Goal: Transaction & Acquisition: Purchase product/service

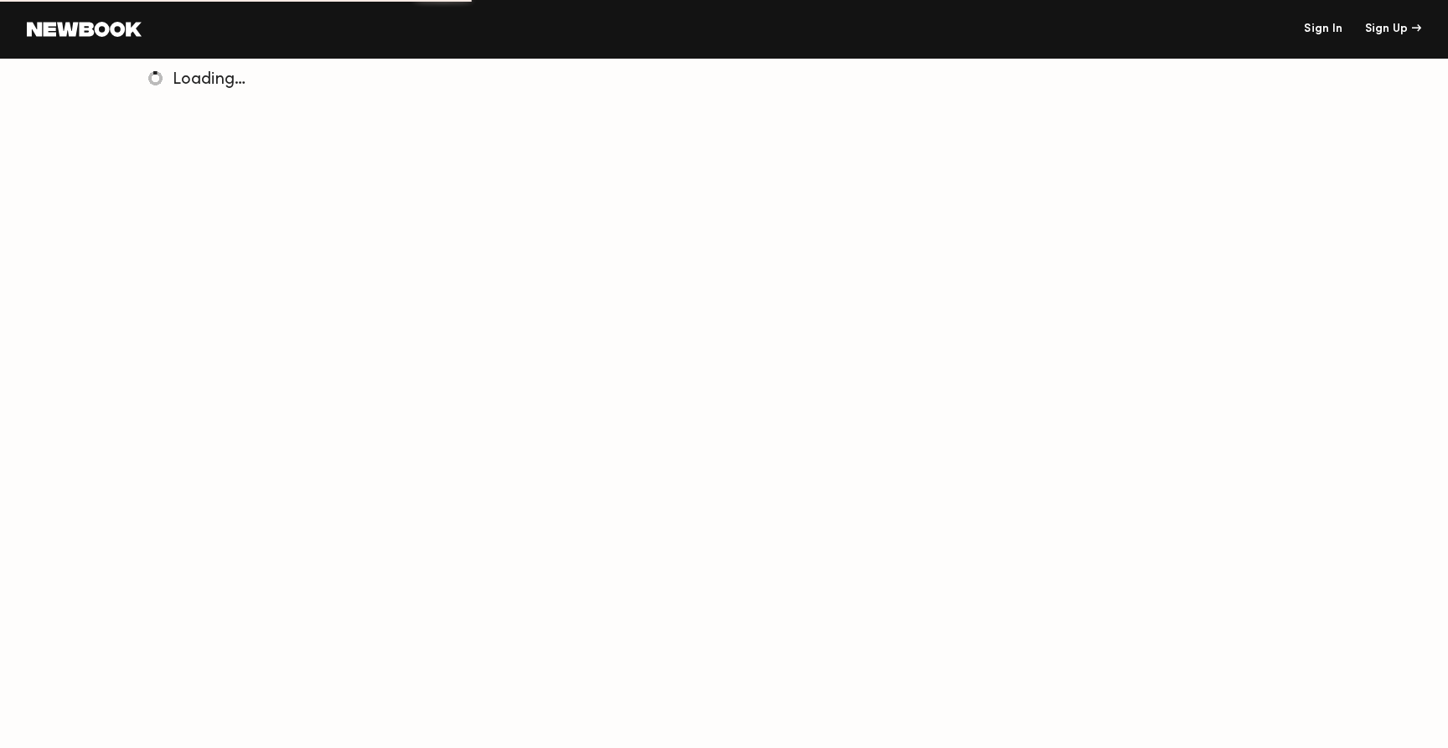
click at [1334, 26] on link "Sign In" at bounding box center [1323, 29] width 39 height 12
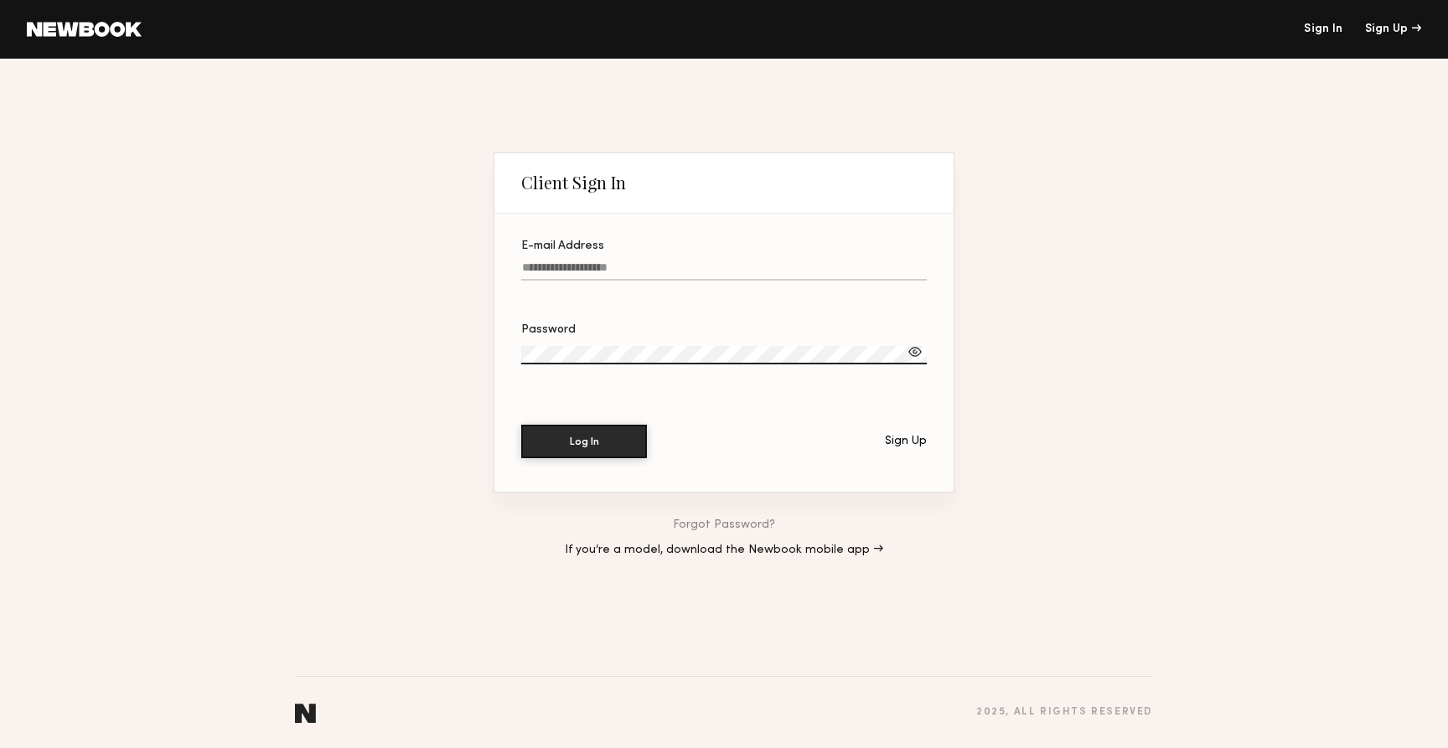
click at [753, 264] on input "E-mail Address" at bounding box center [724, 271] width 406 height 19
type input "**********"
click at [600, 436] on button "Log In" at bounding box center [584, 441] width 126 height 34
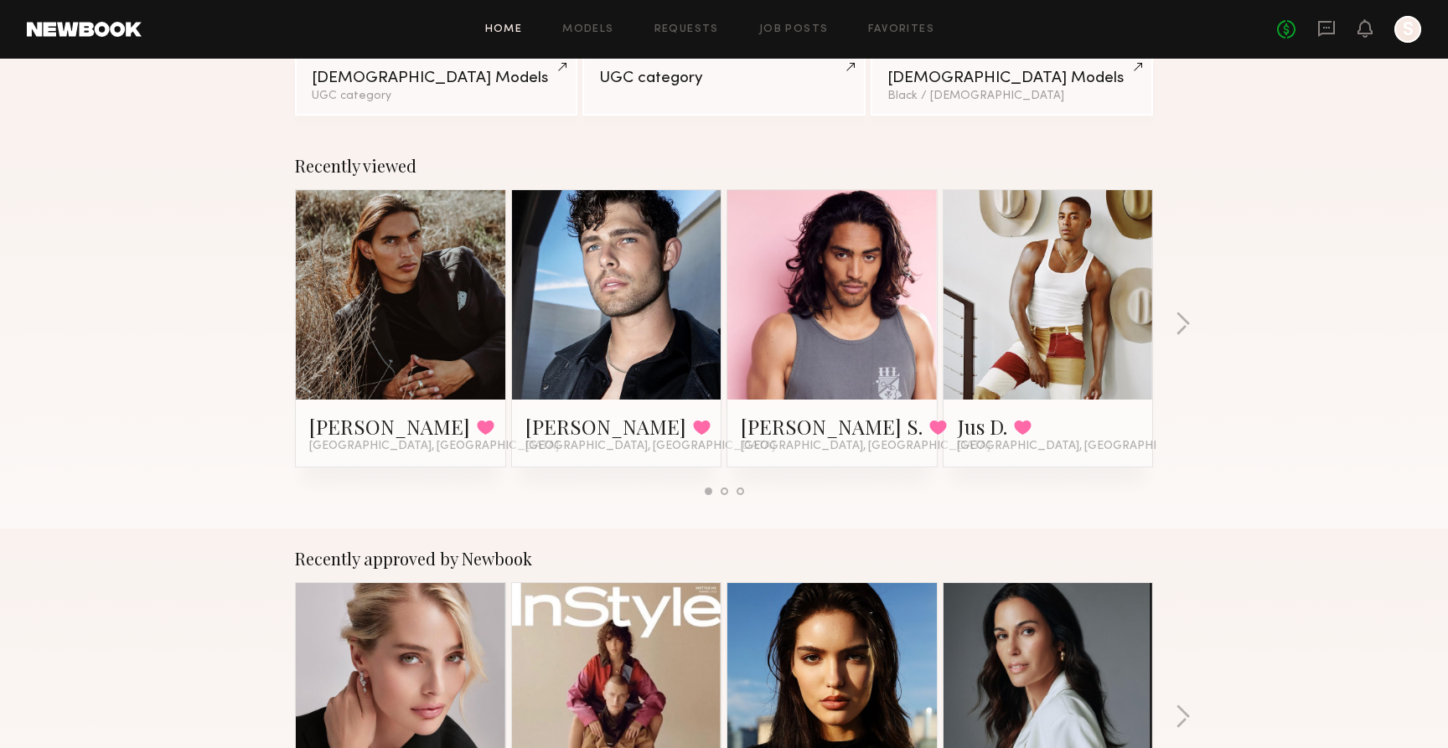
scroll to position [191, 0]
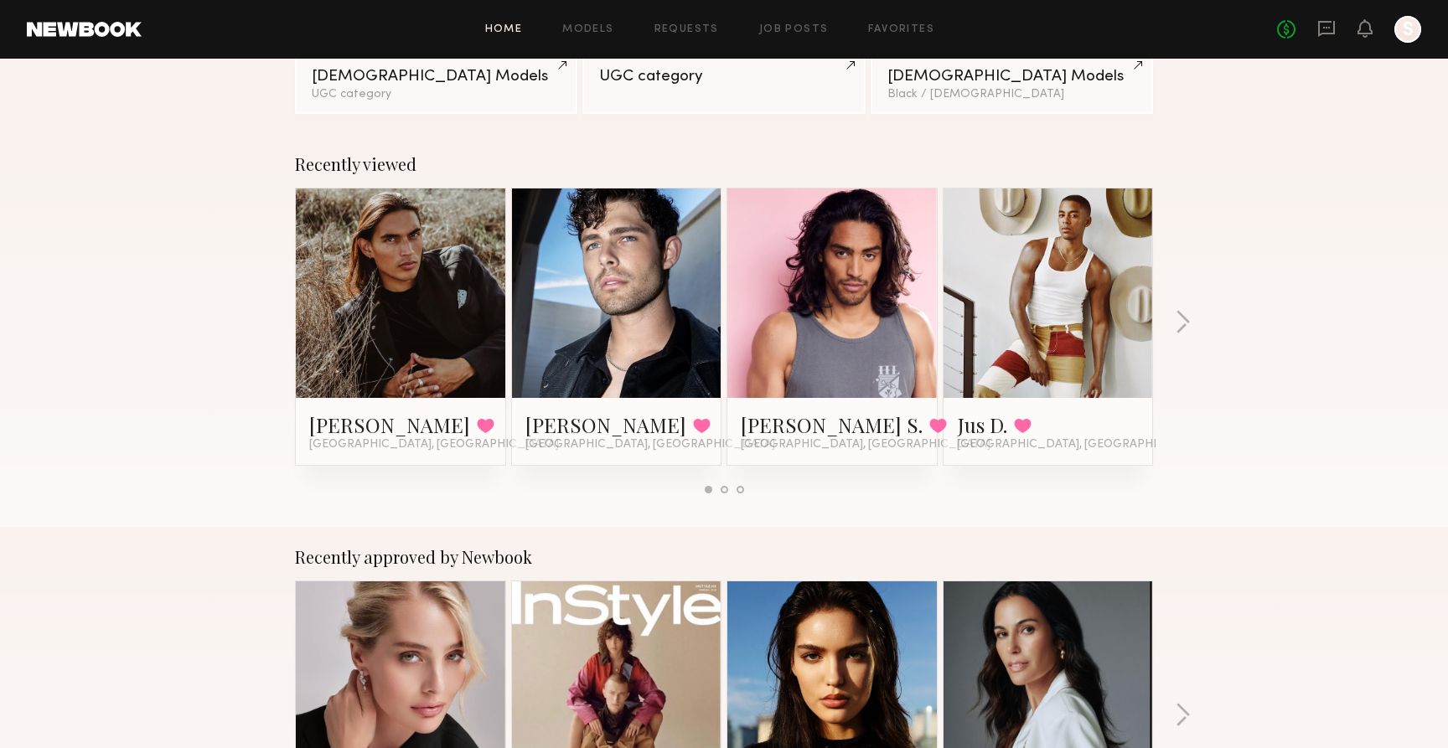
click at [651, 284] on link at bounding box center [617, 294] width 102 height 210
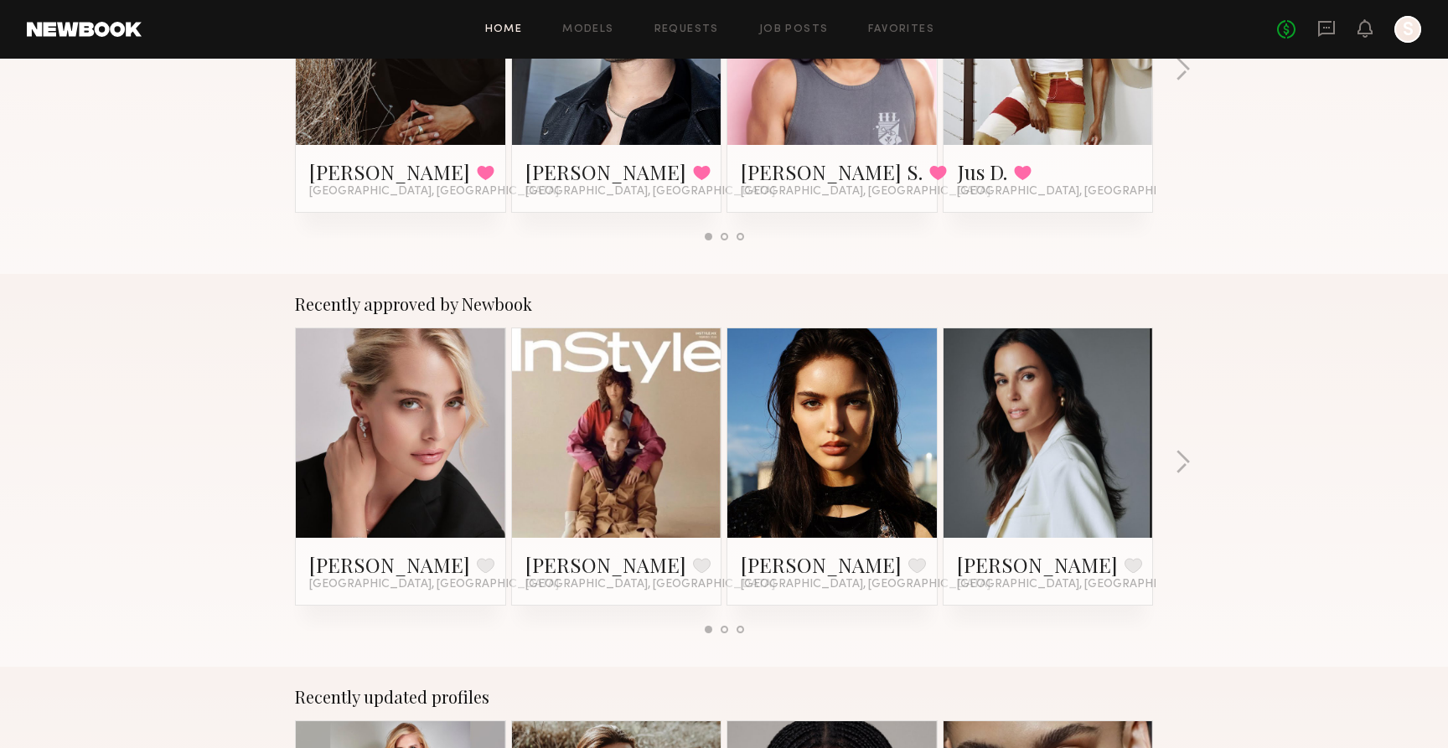
scroll to position [0, 0]
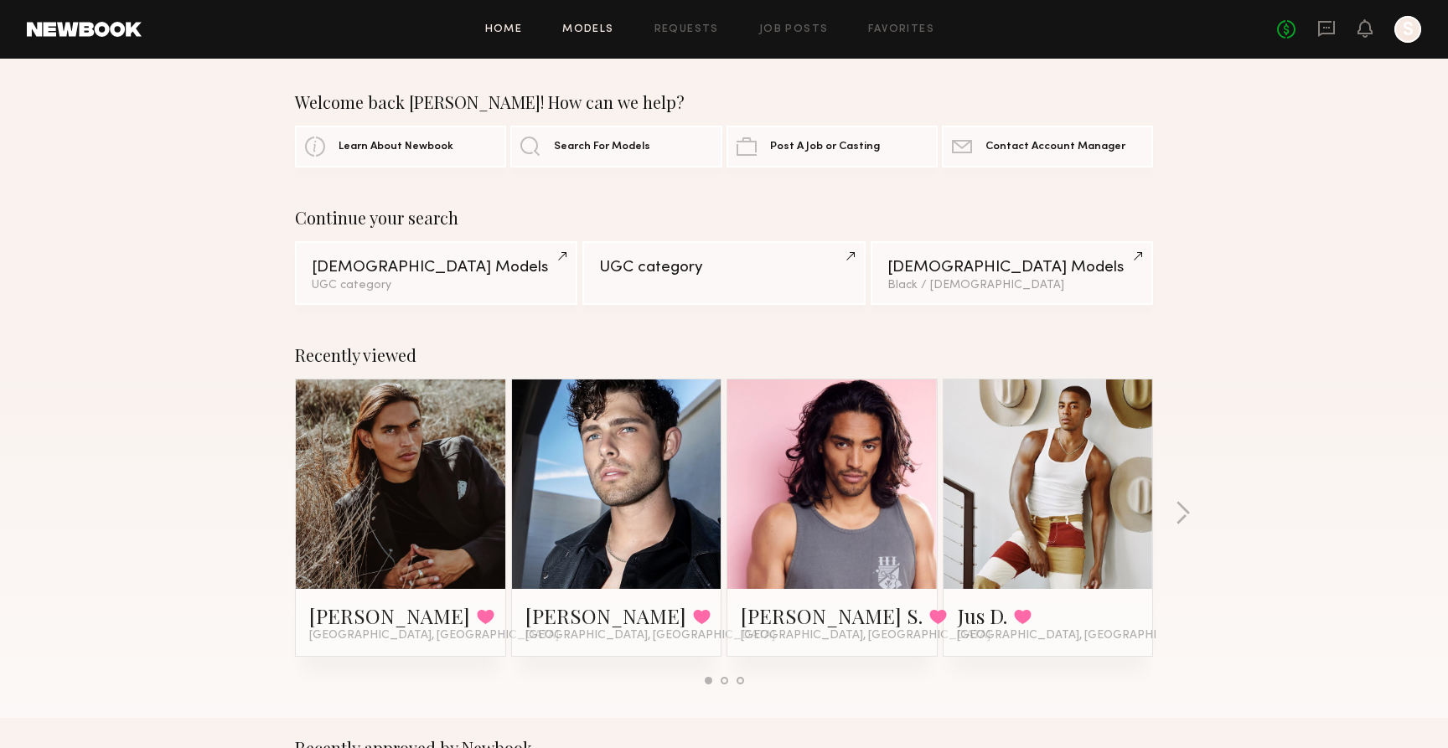
click at [614, 26] on link "Models" at bounding box center [587, 29] width 51 height 11
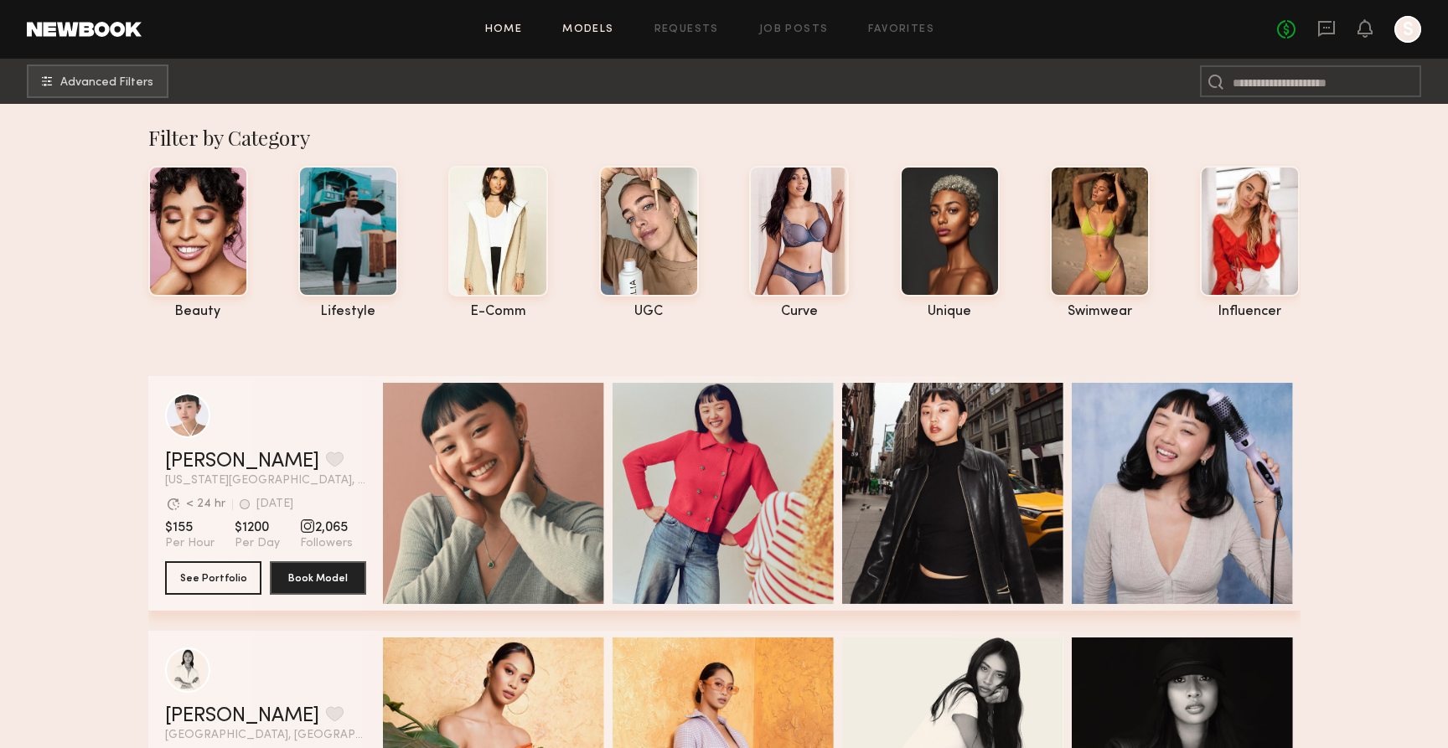
click at [514, 29] on link "Home" at bounding box center [504, 29] width 38 height 11
